Goal: Communication & Community: Answer question/provide support

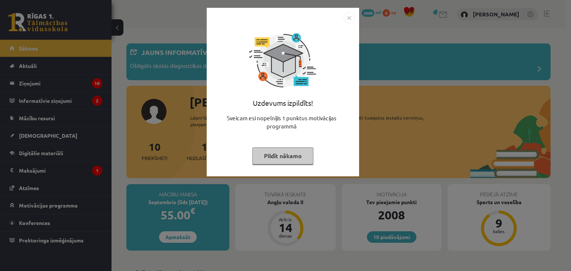
click at [292, 162] on button "Pildīt nākamo" at bounding box center [283, 156] width 61 height 17
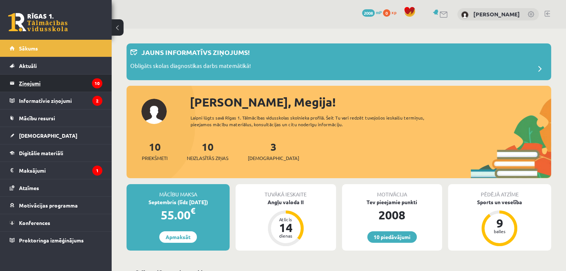
click at [60, 84] on legend "Ziņojumi 10" at bounding box center [60, 83] width 83 height 17
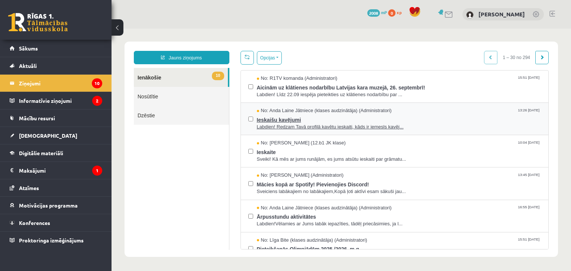
click at [303, 119] on span "Ieskaišu kavējumi" at bounding box center [399, 119] width 284 height 9
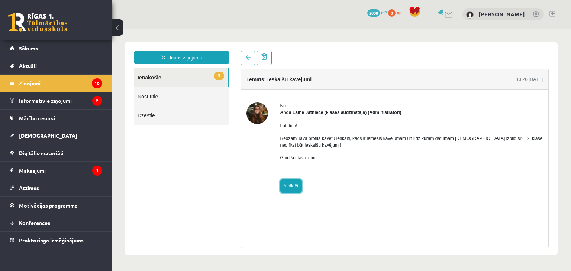
click at [290, 183] on link "Atbildēt" at bounding box center [291, 186] width 22 height 13
type input "**********"
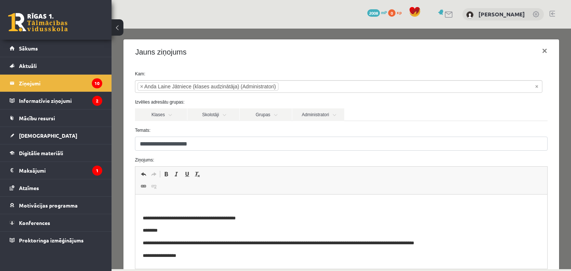
click at [229, 202] on html "**********" at bounding box center [341, 231] width 412 height 73
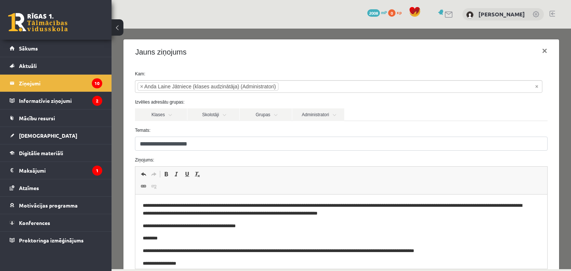
click at [452, 173] on span "Undo Keyboard shortcut Ctrl+Z Redo Keyboard shortcut Ctrl+Y Bold Keyboard short…" at bounding box center [341, 175] width 406 height 12
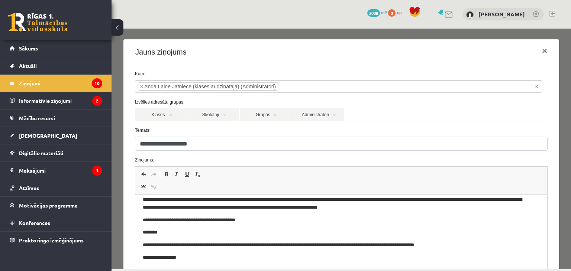
drag, startPoint x: 538, startPoint y: 219, endPoint x: 569, endPoint y: 395, distance: 177.9
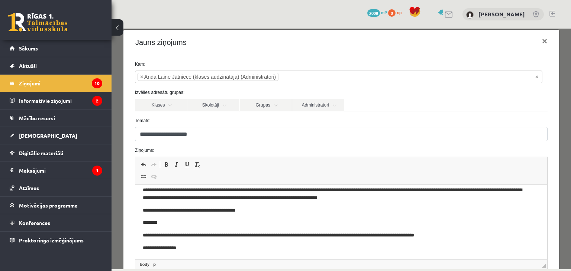
scroll to position [10, 0]
click at [321, 102] on link "Administratori" at bounding box center [318, 105] width 52 height 13
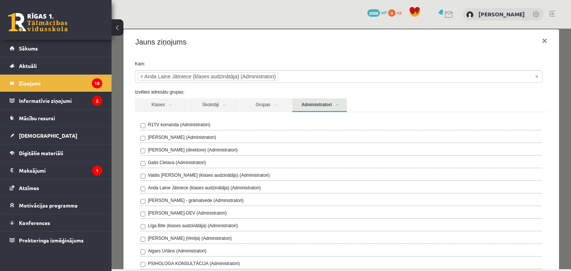
click at [200, 125] on label "R1TV komanda (Administratori)" at bounding box center [179, 125] width 62 height 7
click at [318, 103] on link "Administratori" at bounding box center [319, 106] width 55 height 14
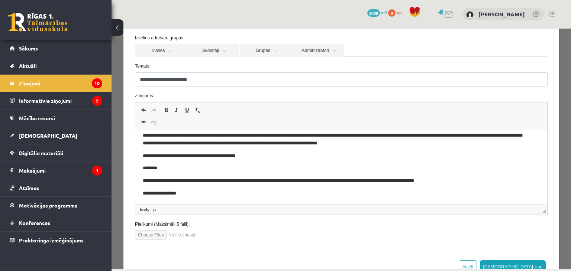
scroll to position [87, 0]
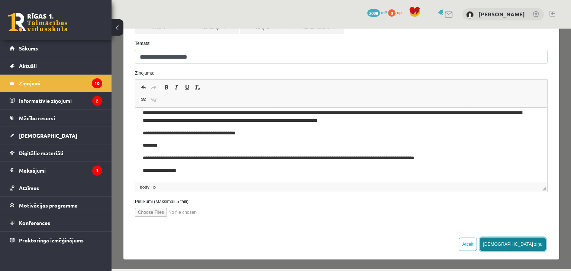
click at [534, 240] on button "[DEMOGRAPHIC_DATA] ziņu" at bounding box center [513, 244] width 66 height 13
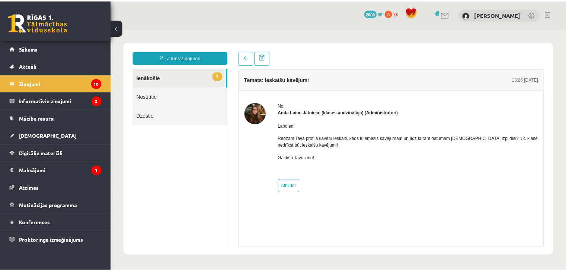
scroll to position [0, 0]
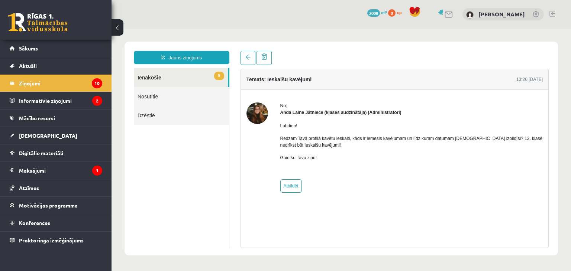
click at [264, 116] on img at bounding box center [258, 114] width 22 height 22
click at [75, 168] on legend "Maksājumi 1" at bounding box center [60, 170] width 83 height 17
